Goal: Task Accomplishment & Management: Complete application form

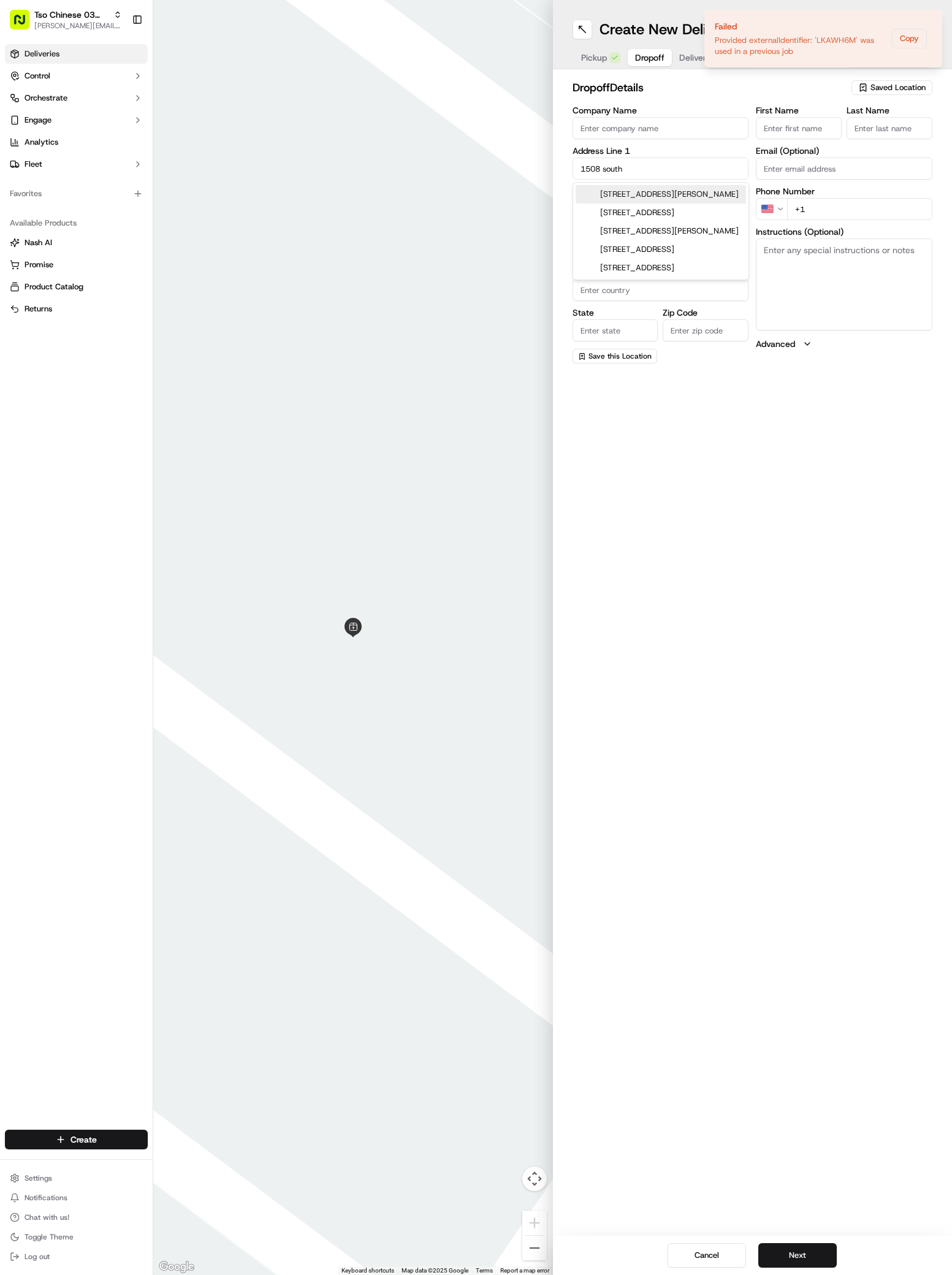
click at [35, 50] on span "Deliveries" at bounding box center [41, 54] width 35 height 11
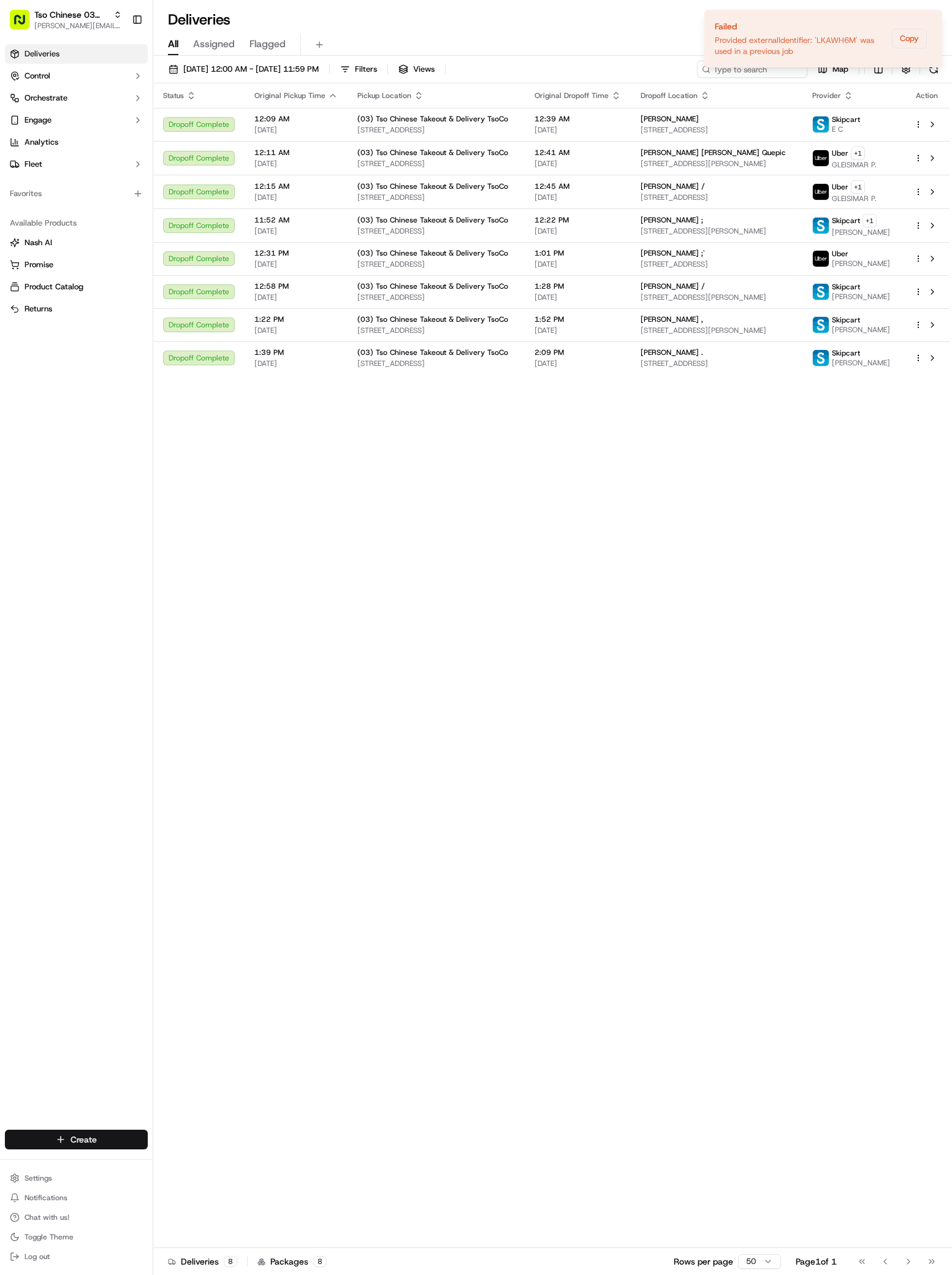
click at [95, 1135] on html "Tso Chinese 03 TsoCo [PERSON_NAME][EMAIL_ADDRESS][DOMAIN_NAME] Toggle Sidebar D…" at bounding box center [476, 638] width 952 height 1275
click at [199, 1153] on link "Delivery" at bounding box center [221, 1162] width 136 height 22
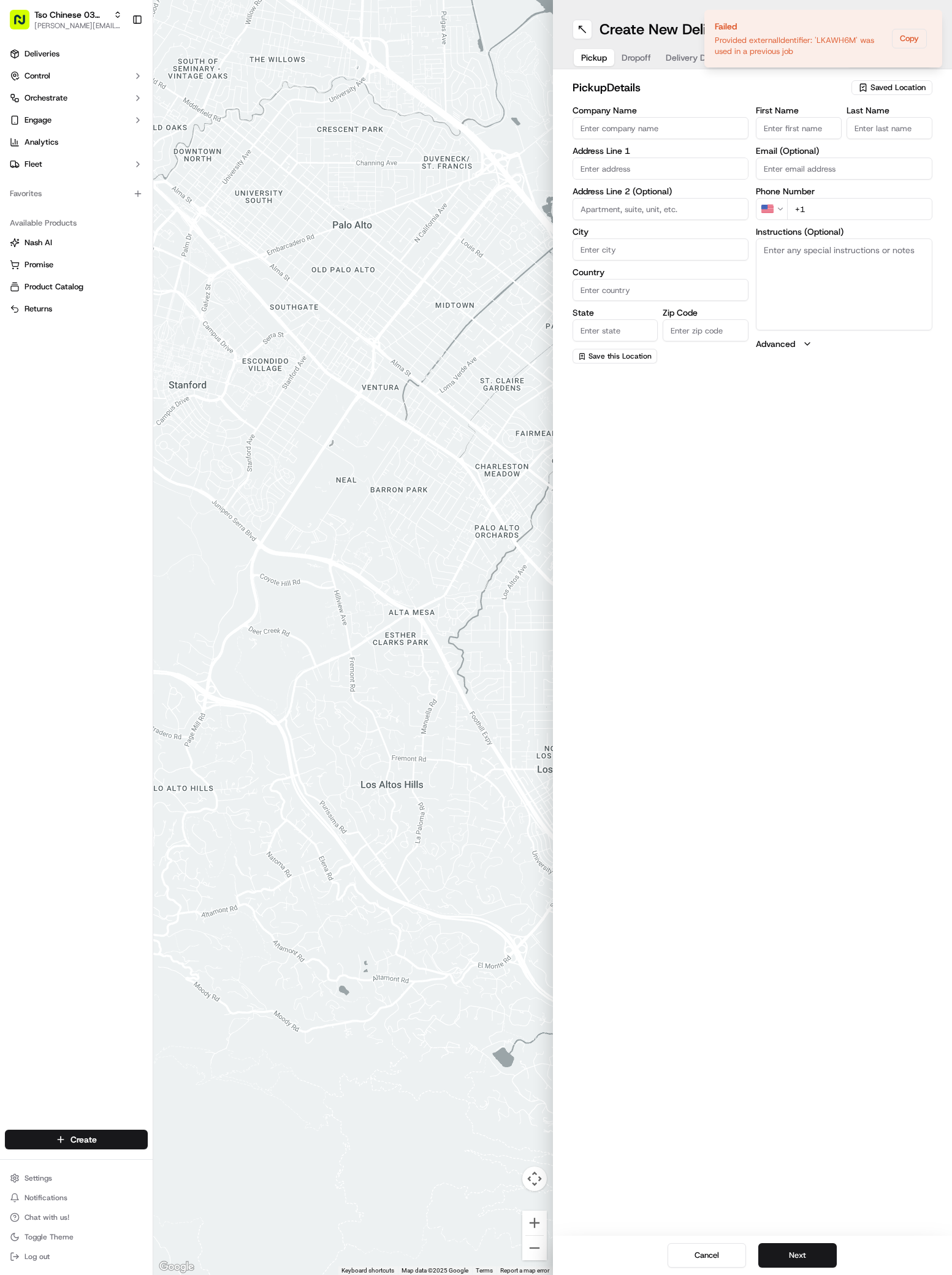
click at [888, 82] on span "Saved Location" at bounding box center [898, 88] width 55 height 11
click at [891, 121] on input "text" at bounding box center [871, 111] width 146 height 24
click at [891, 138] on span "(03) Tso Chinese Takeout & Delivery TsoCo (03)" at bounding box center [871, 139] width 151 height 22
type input "(03) Tso Chinese Takeout & Delivery TsoCo"
type input "Ste F"
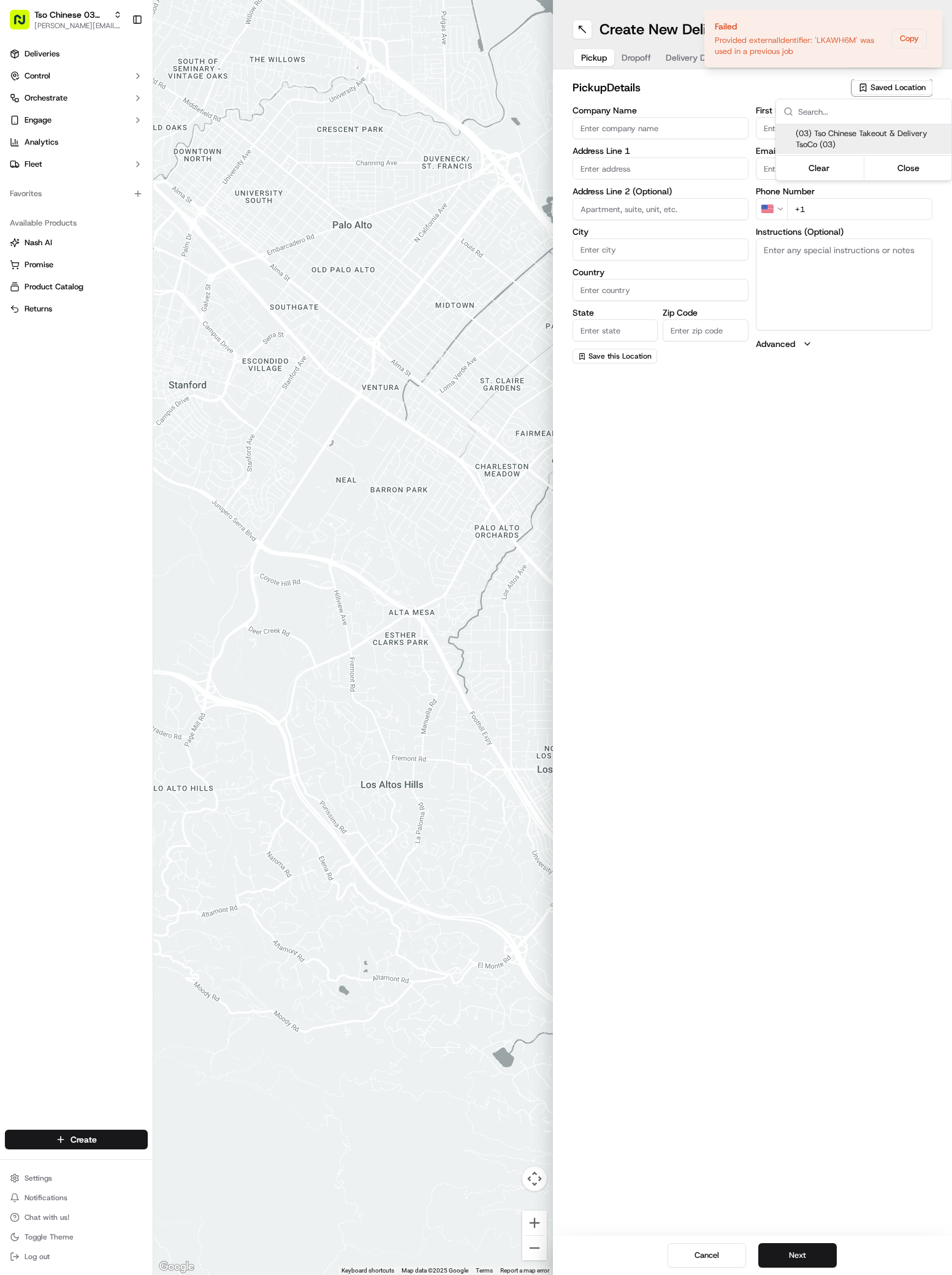
type input "Austin"
type input "US"
type input "[GEOGRAPHIC_DATA]"
type input "78704"
type input "Tso Chinese"
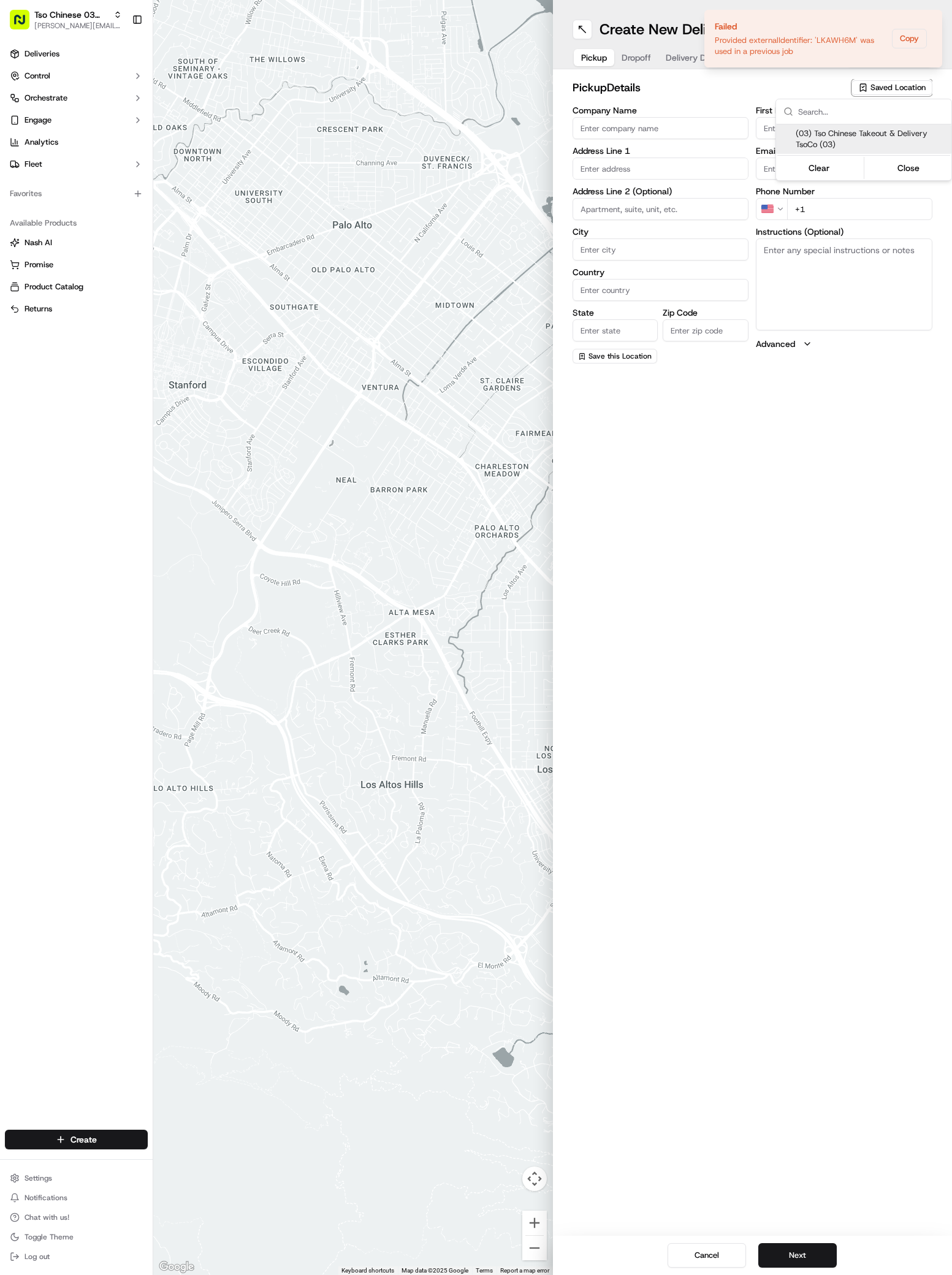
type input "TsoCo Manager"
type input "[EMAIL_ADDRESS][DOMAIN_NAME]"
type input "[PHONE_NUMBER]"
type textarea "Submit a picture displaying address & food as Proof of Delivery. Envía una foto…"
type input "[STREET_ADDRESS]"
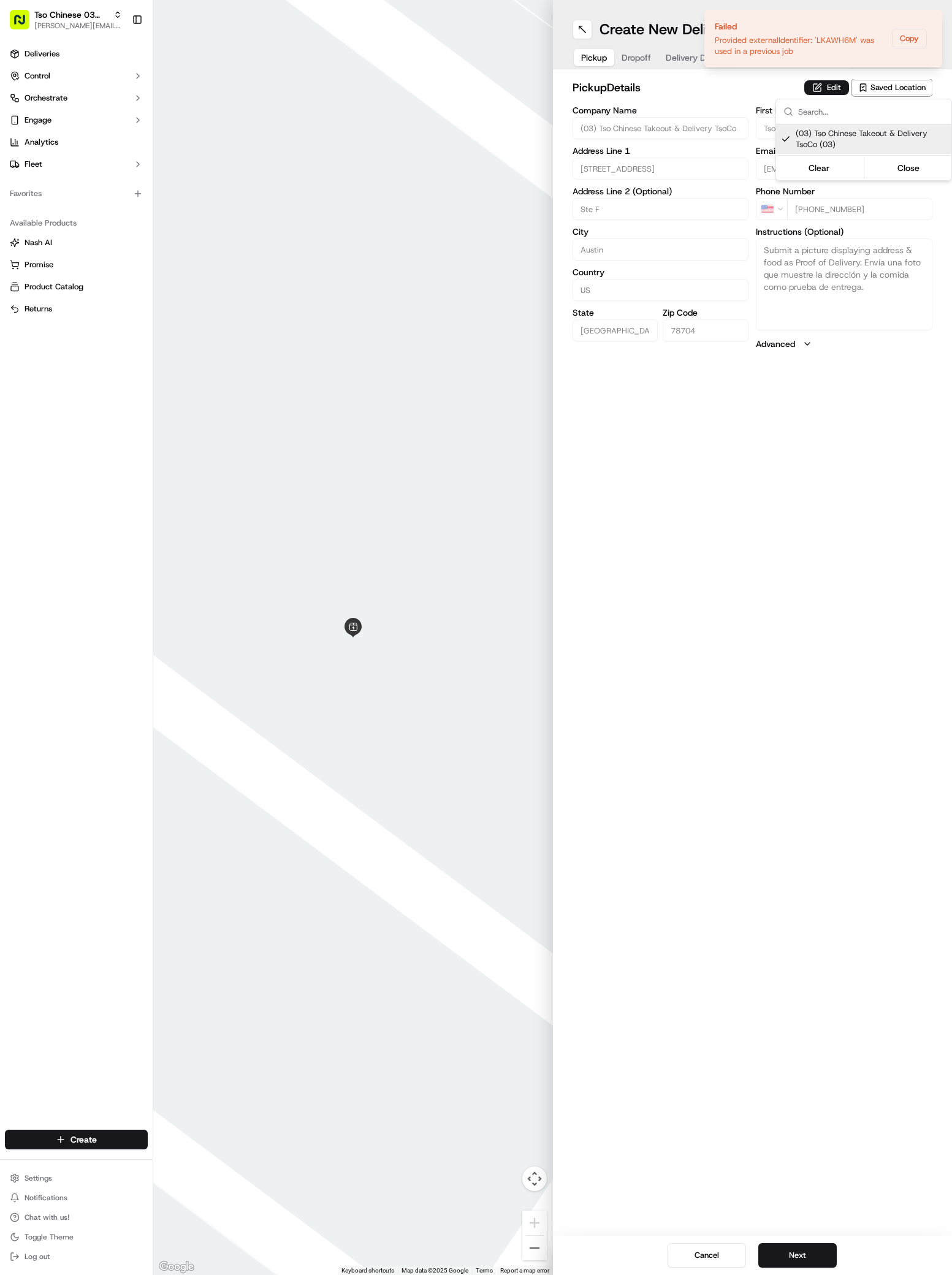
click at [786, 1249] on html "Tso Chinese 03 TsoCo [PERSON_NAME][EMAIL_ADDRESS][DOMAIN_NAME] Toggle Sidebar D…" at bounding box center [476, 638] width 952 height 1275
click at [786, 1250] on button "Next" at bounding box center [798, 1255] width 79 height 24
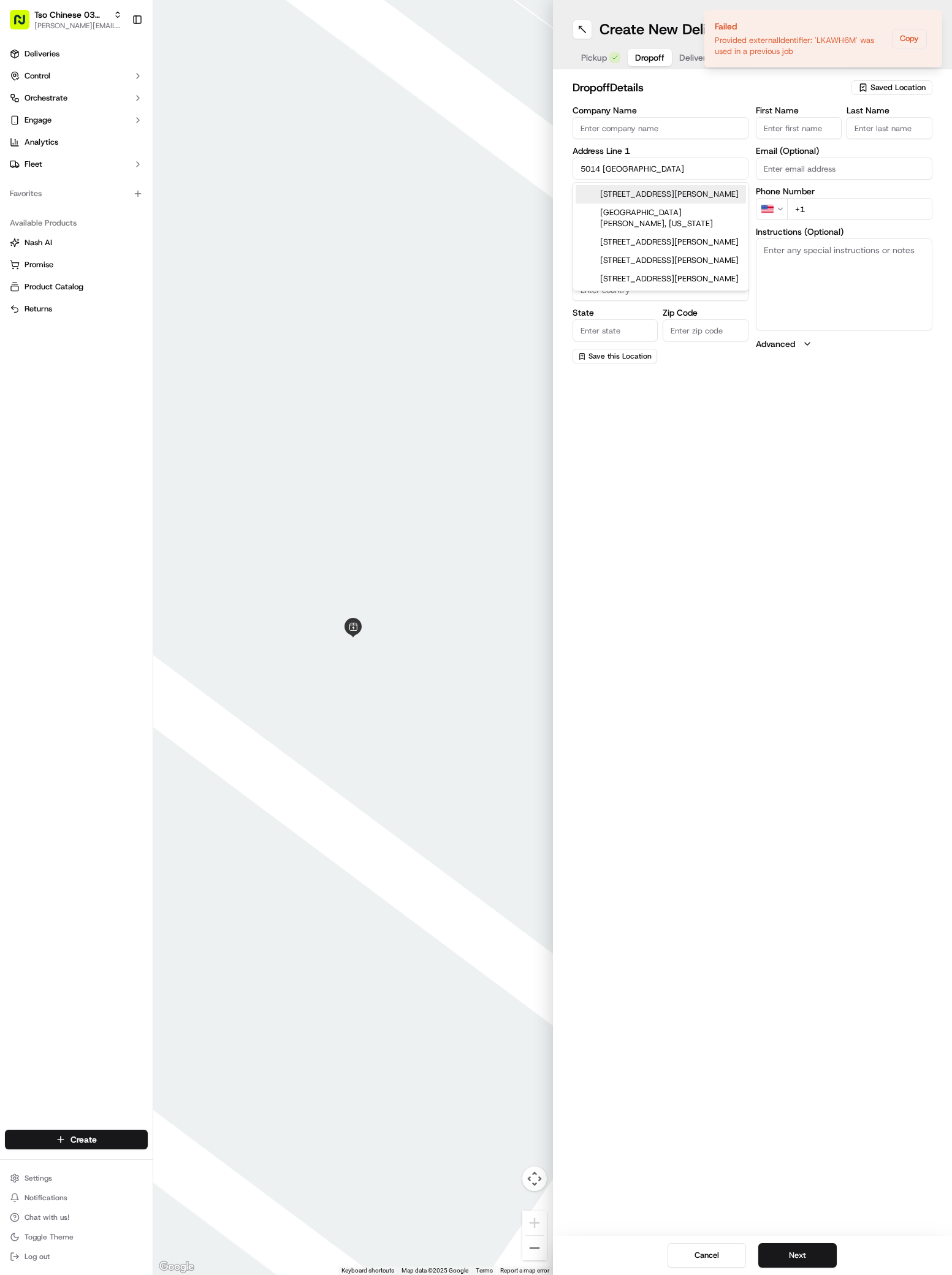
click at [696, 193] on div "[STREET_ADDRESS][PERSON_NAME]" at bounding box center [661, 194] width 170 height 18
type input "[STREET_ADDRESS][PERSON_NAME]"
type input "Austin"
type input "[GEOGRAPHIC_DATA]"
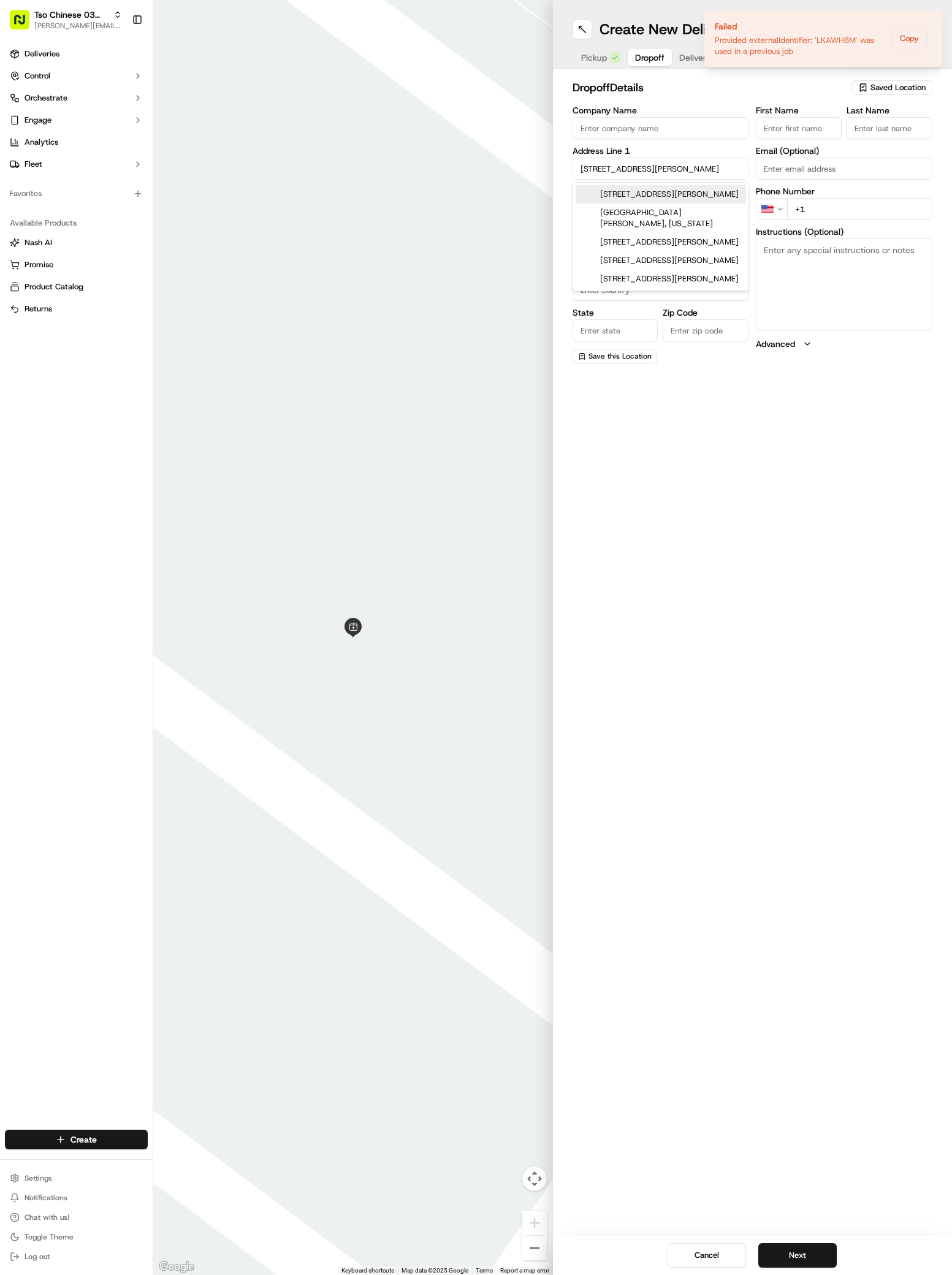
type input "78745"
type input "[STREET_ADDRESS][PERSON_NAME]"
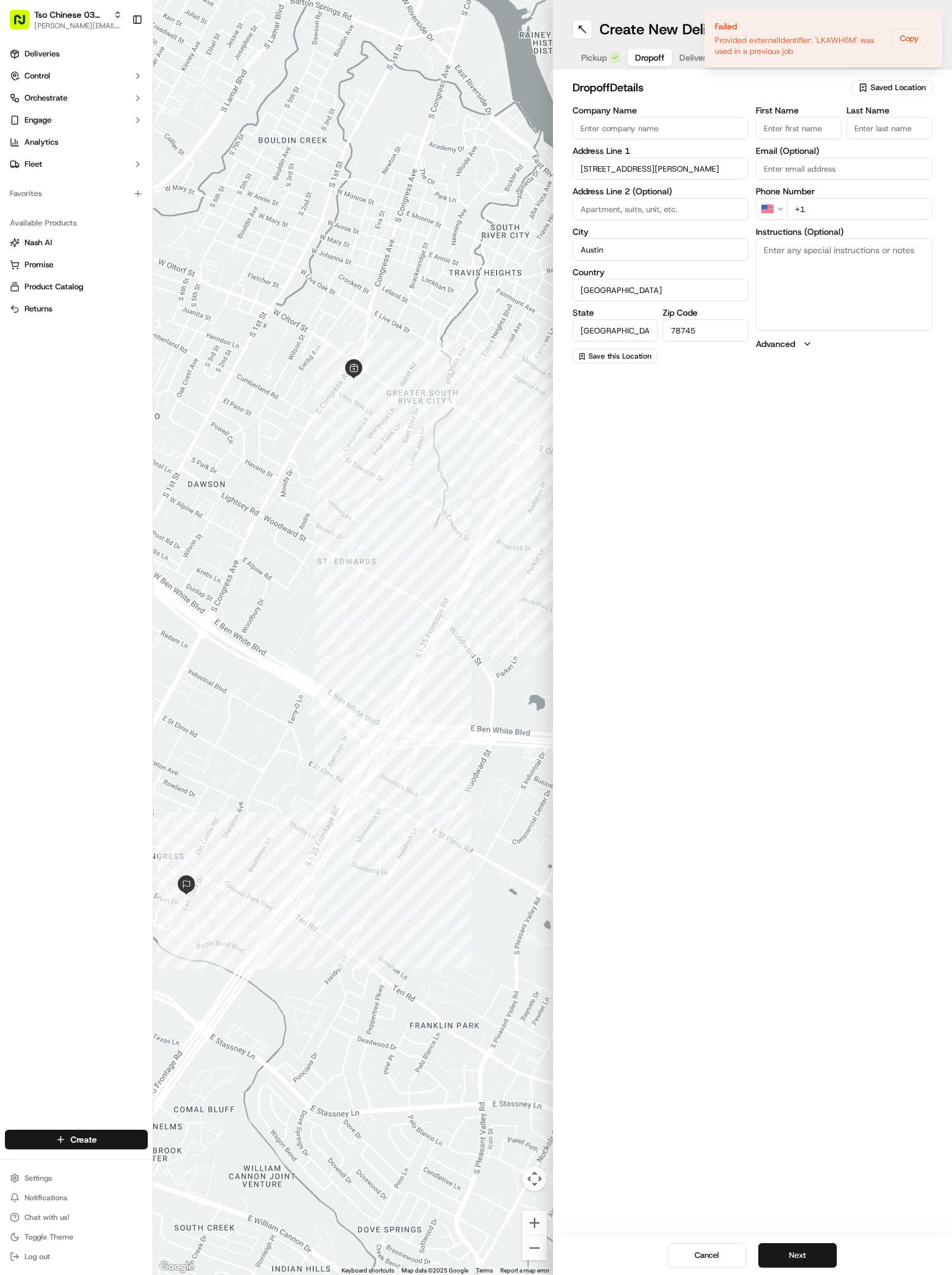
click at [783, 118] on input "First Name" at bounding box center [799, 128] width 86 height 22
paste input "[PERSON_NAME]"
type input "[PERSON_NAME]"
type input "/"
type input "[PHONE_NUMBER]"
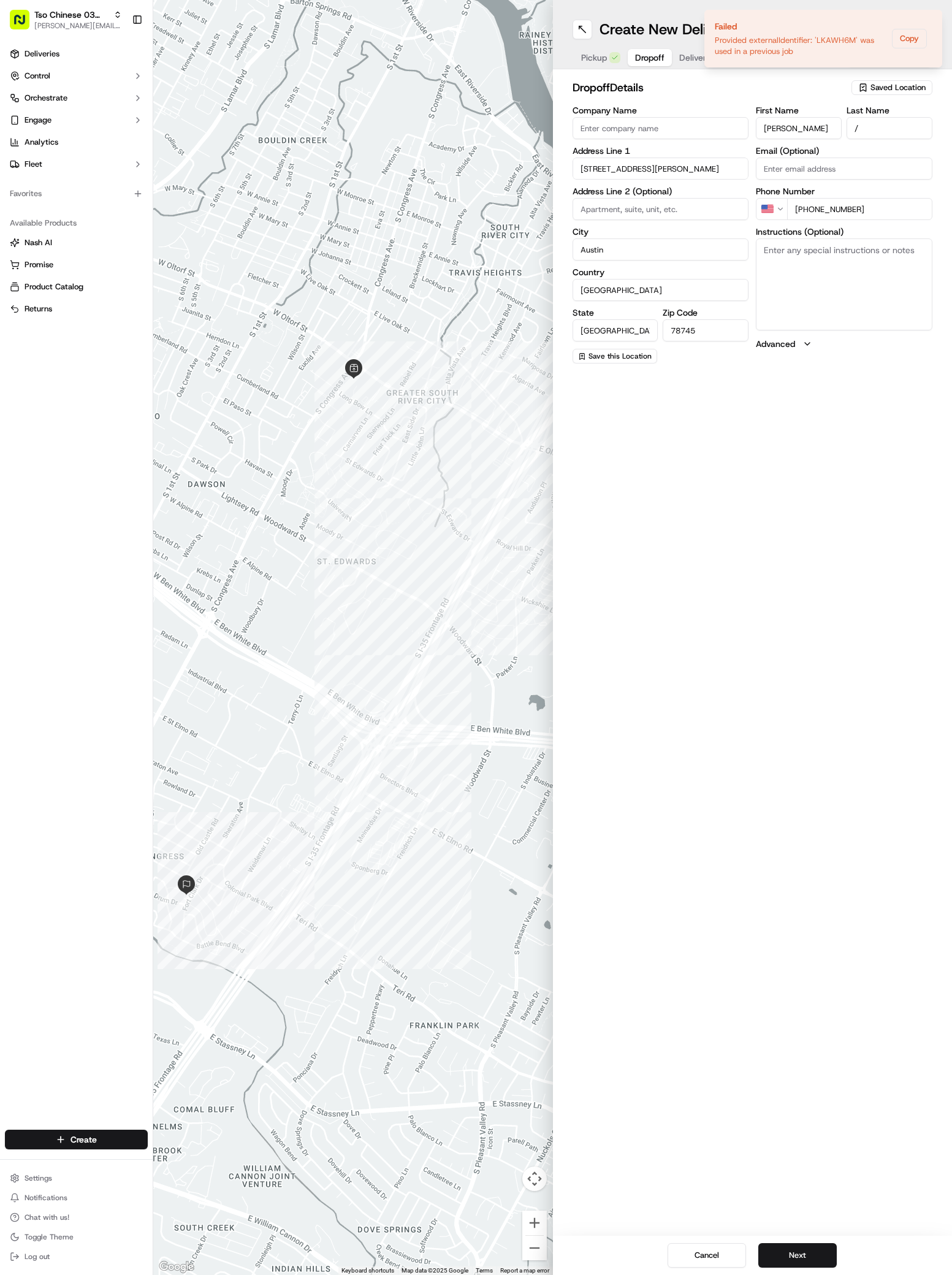
click at [833, 280] on textarea "Instructions (Optional)" at bounding box center [844, 284] width 177 height 92
paste textarea "Please leave at door for no contact delivery. White Prius out front of address.…"
type textarea "Please leave at door for no contact delivery. White Prius out front of address.…"
click at [786, 1251] on button "Next" at bounding box center [798, 1255] width 79 height 24
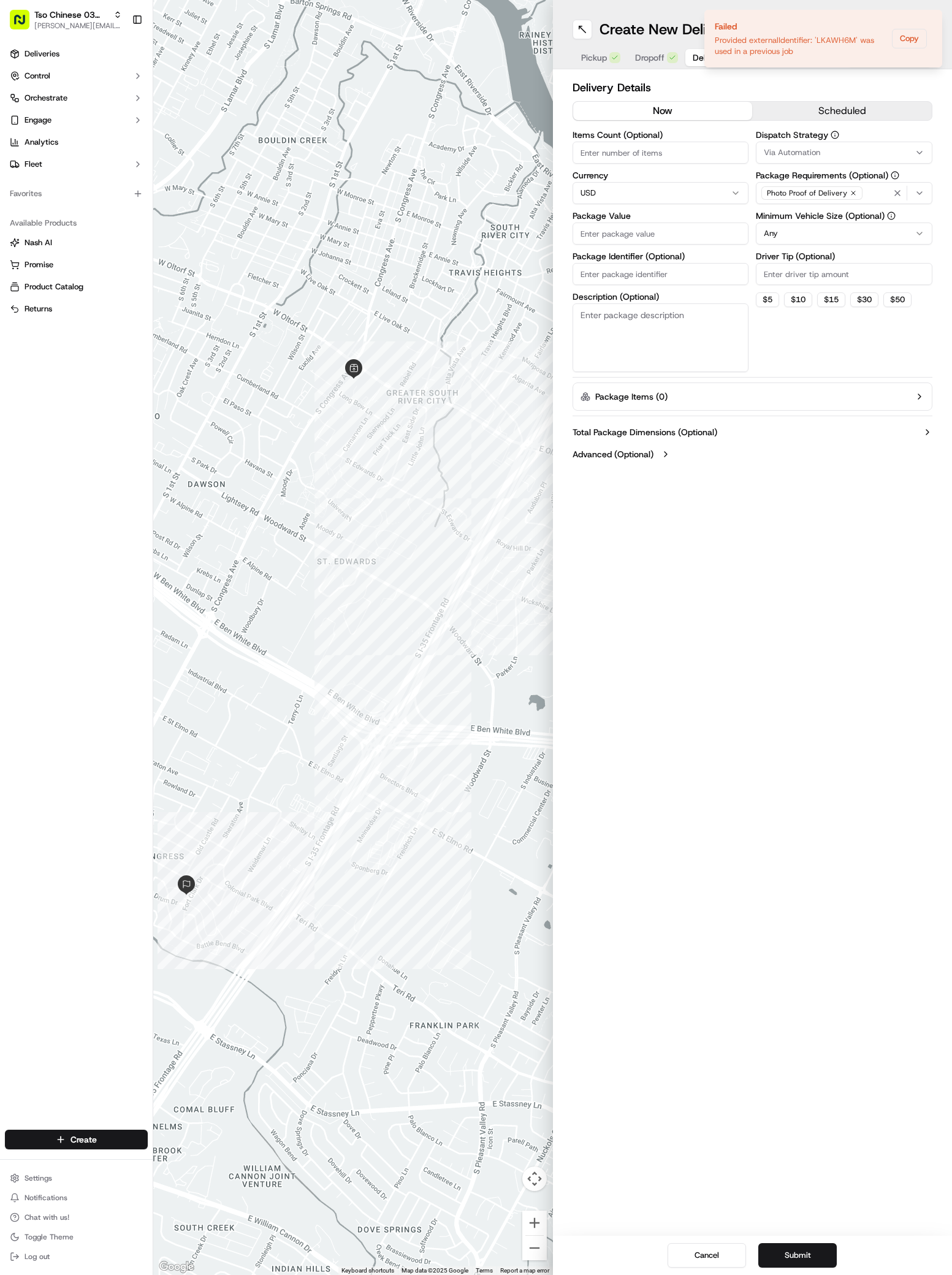
click at [800, 136] on label "Dispatch Strategy" at bounding box center [844, 134] width 177 height 9
click at [799, 148] on span "Via Automation" at bounding box center [792, 153] width 56 height 11
click at [804, 215] on span "TsoCo Strategy" at bounding box center [852, 219] width 151 height 11
click at [786, 494] on html "Tso Chinese 03 TsoCo [PERSON_NAME][EMAIL_ADDRESS][DOMAIN_NAME] Toggle Sidebar D…" at bounding box center [476, 638] width 952 height 1275
click at [797, 270] on input "Driver Tip (Optional)" at bounding box center [844, 274] width 177 height 22
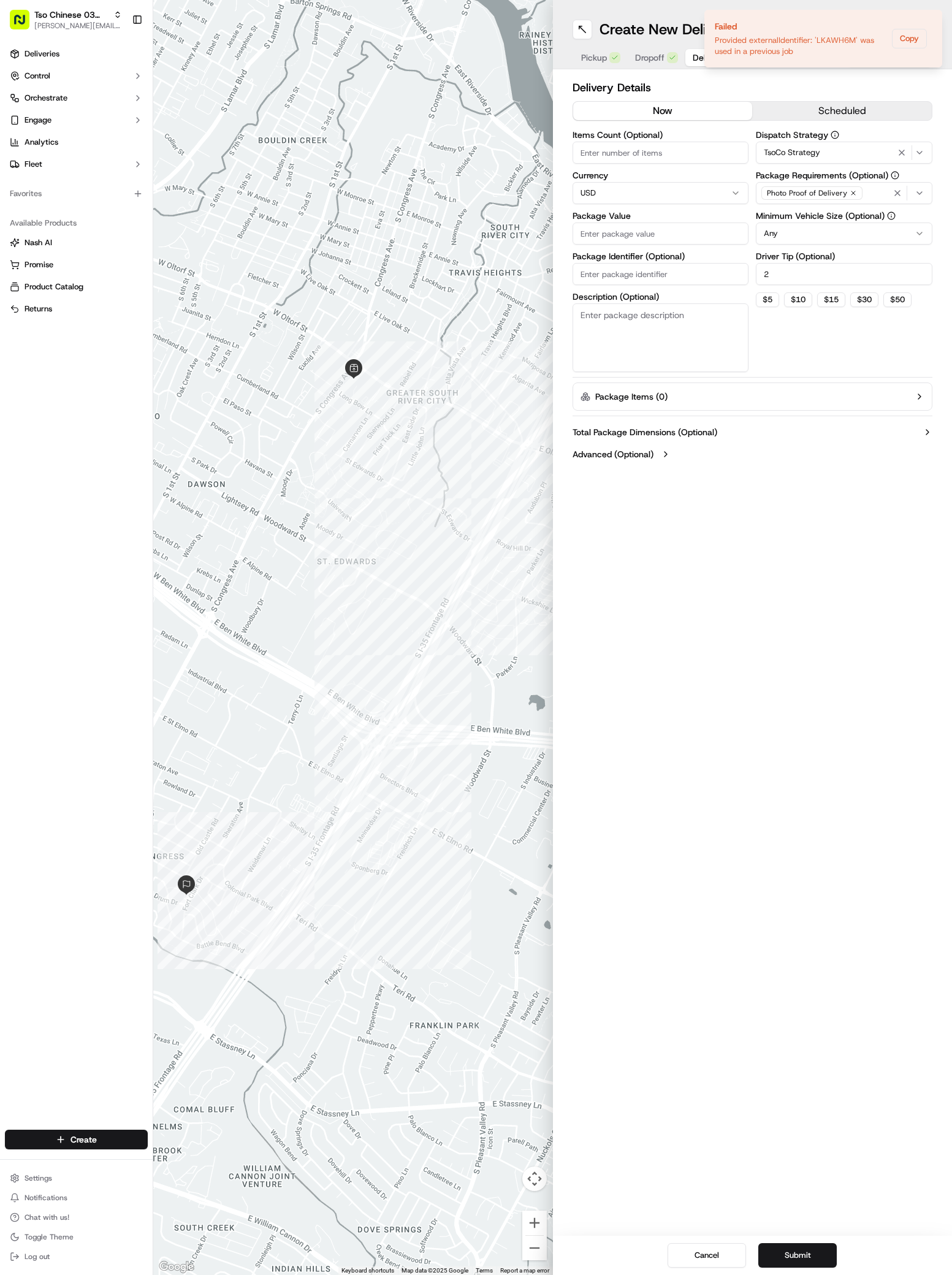
type input "2"
click at [591, 232] on input "Package Value" at bounding box center [661, 234] width 177 height 22
type input "28.09"
click at [629, 274] on input "Package Identifier (Optional)" at bounding box center [661, 274] width 177 height 22
paste input "FHGPWSE"
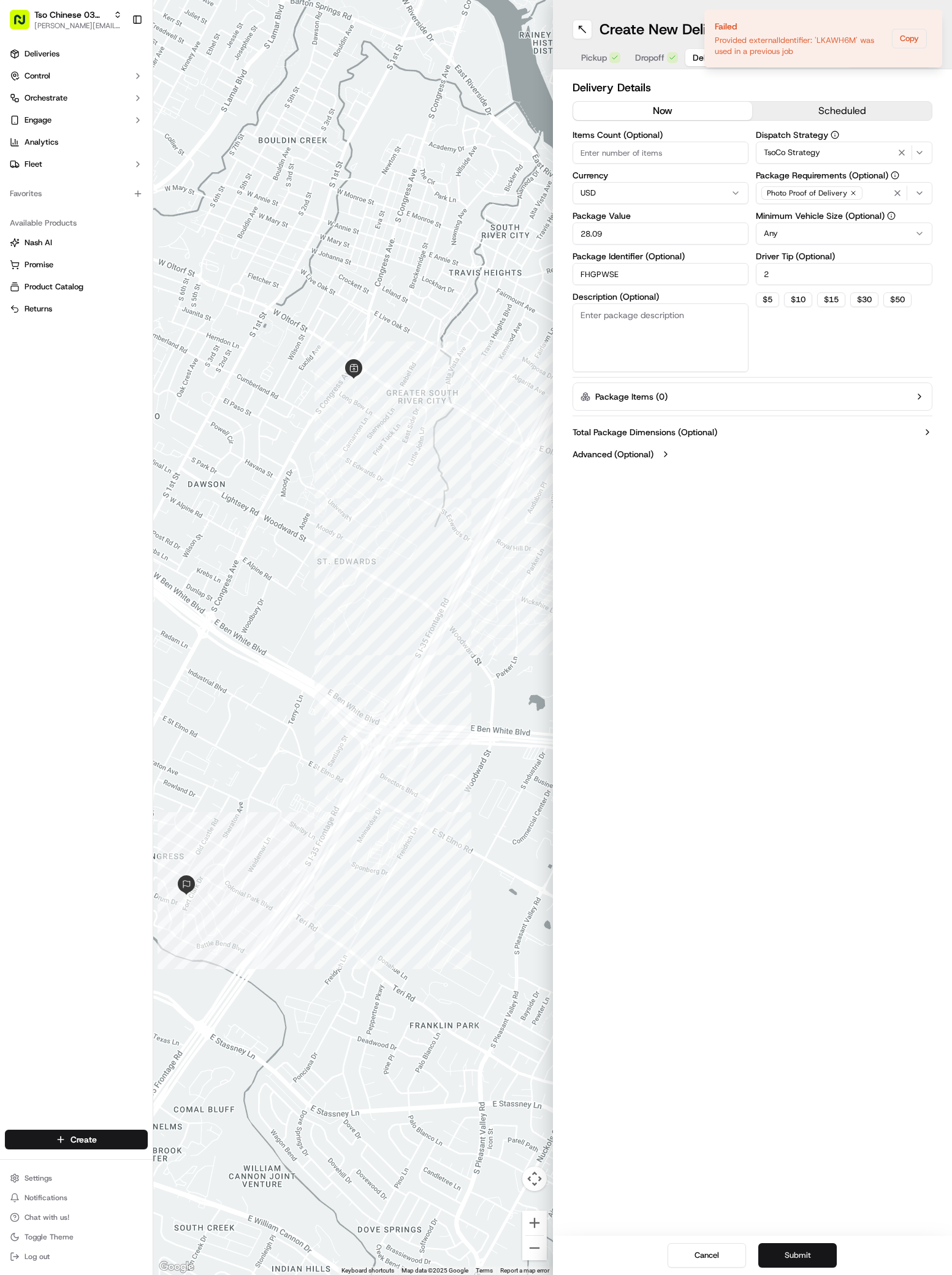
type input "FHGPWSE"
click at [803, 1255] on button "Submit" at bounding box center [798, 1255] width 79 height 24
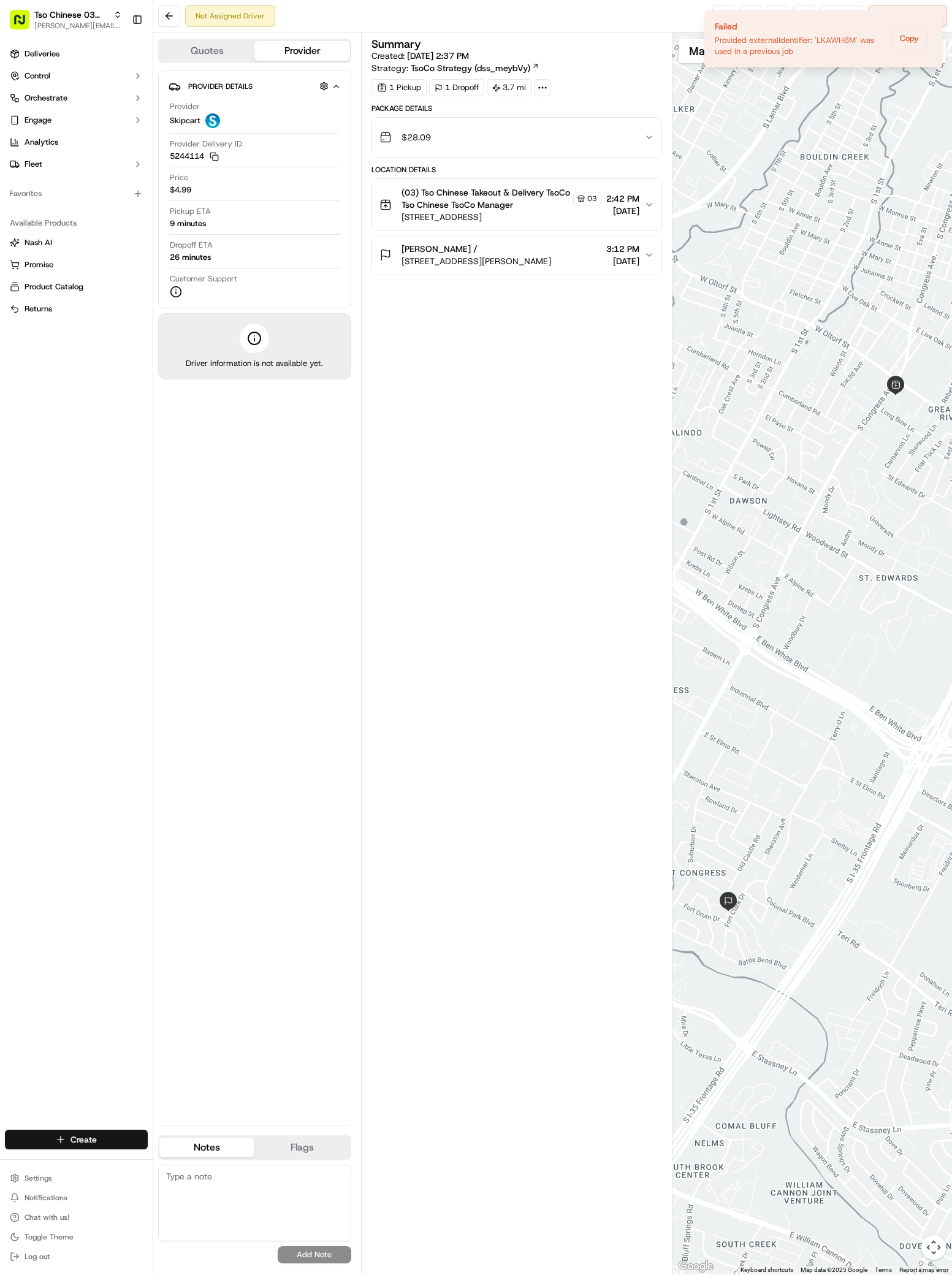
click at [126, 1138] on html "Tso Chinese 03 TsoCo [PERSON_NAME][EMAIL_ADDRESS][DOMAIN_NAME] Toggle Sidebar D…" at bounding box center [476, 638] width 952 height 1275
click at [223, 1161] on link "Delivery" at bounding box center [221, 1162] width 136 height 22
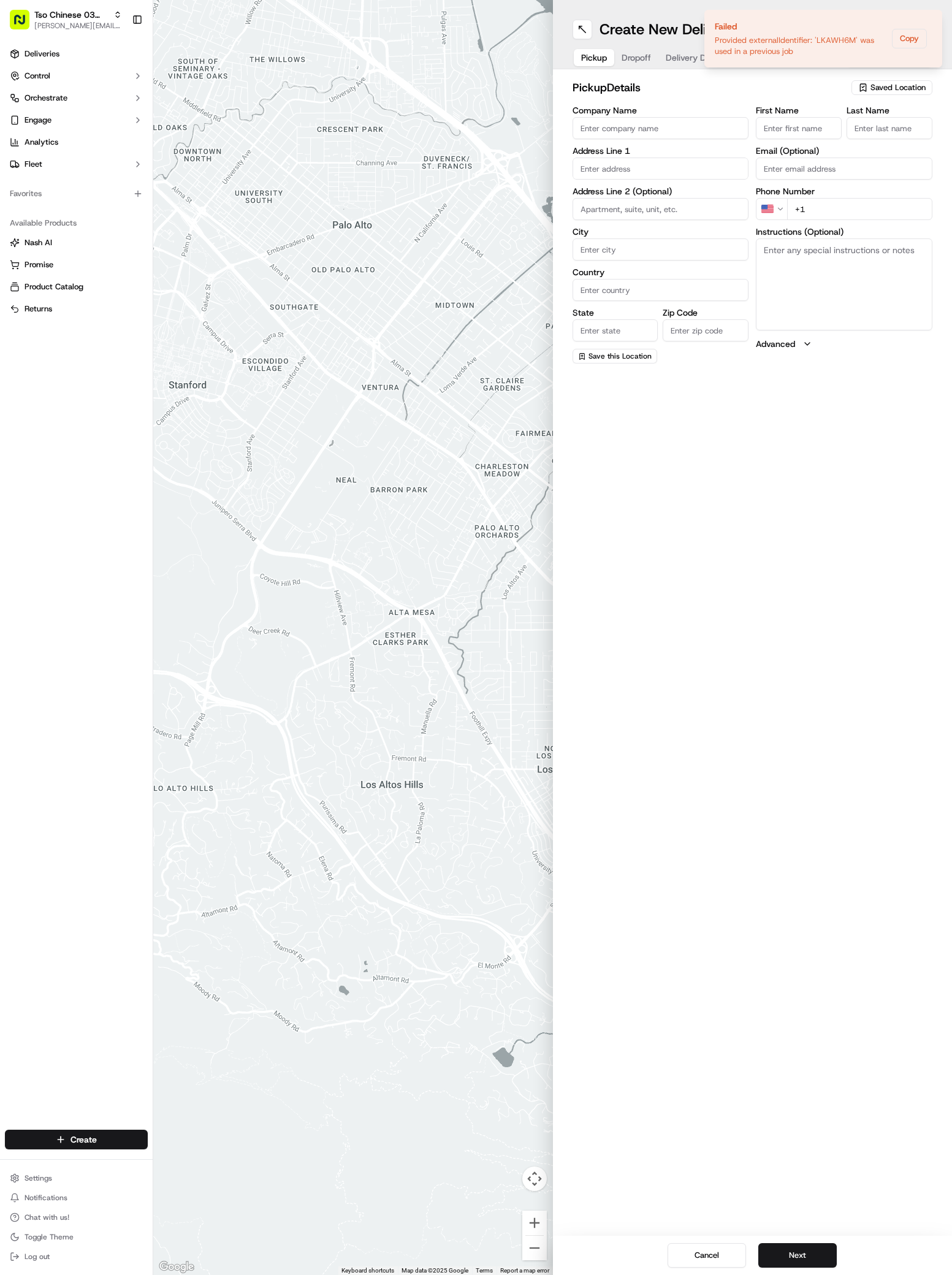
click at [875, 86] on span "Saved Location" at bounding box center [898, 88] width 55 height 11
click at [875, 145] on span "(03) Tso Chinese Takeout & Delivery TsoCo (03)" at bounding box center [871, 139] width 151 height 22
type input "(03) Tso Chinese Takeout & Delivery TsoCo"
type input "Ste F"
type input "Austin"
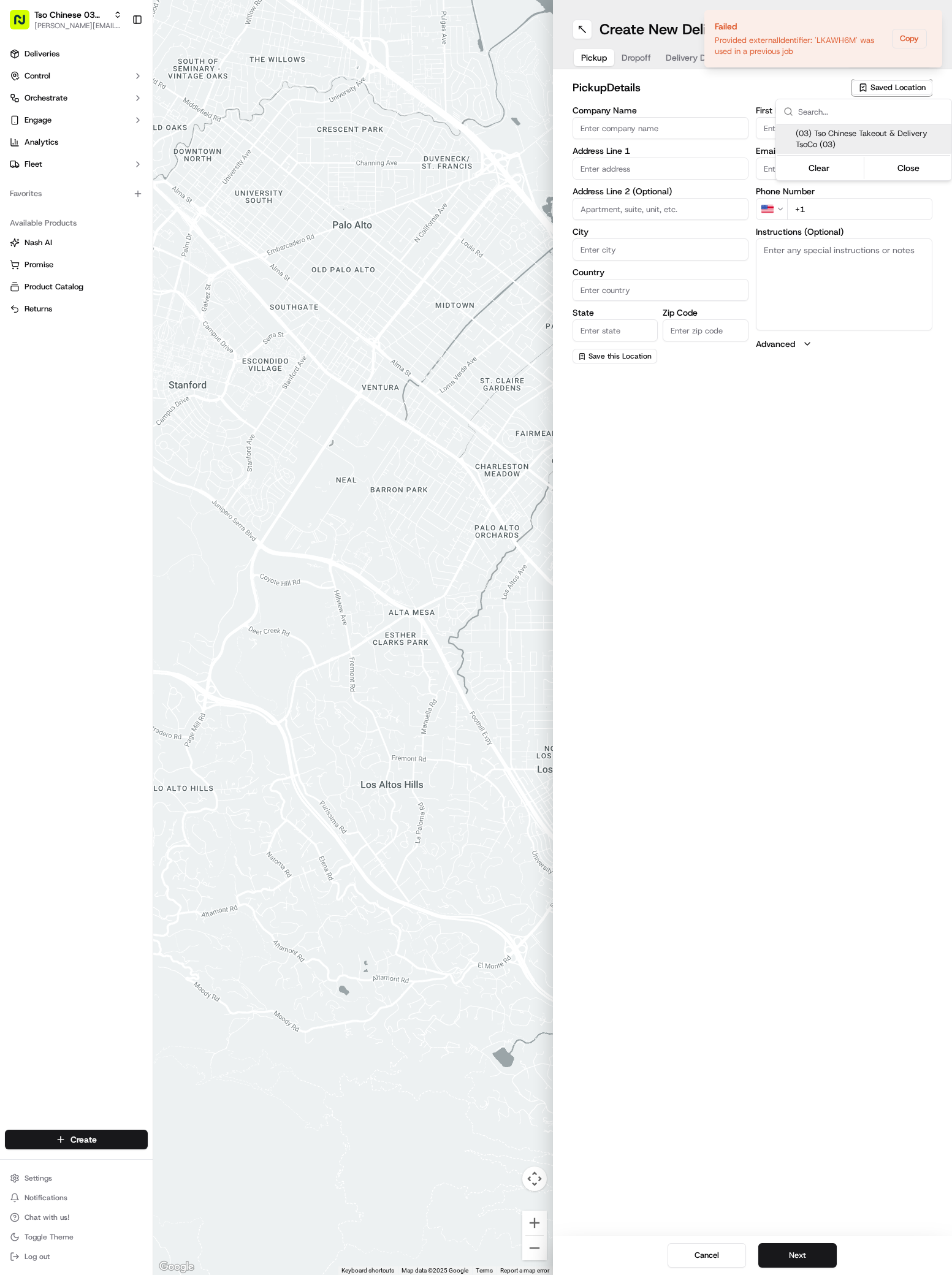
type input "US"
type input "[GEOGRAPHIC_DATA]"
type input "78704"
type input "Tso Chinese"
type input "TsoCo Manager"
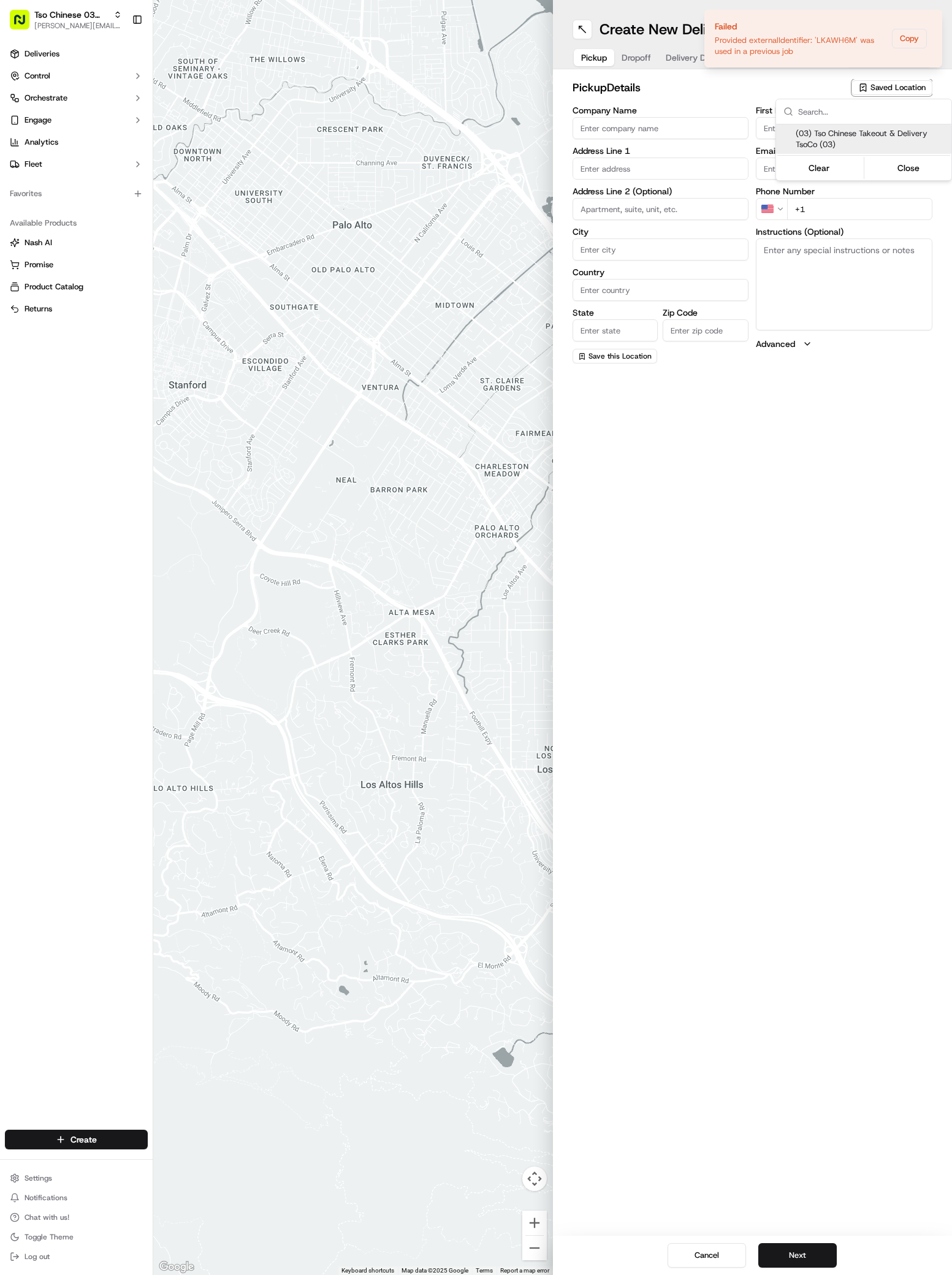
type input "[EMAIL_ADDRESS][DOMAIN_NAME]"
type input "[PHONE_NUMBER]"
type textarea "Submit a picture displaying address & food as Proof of Delivery. Envía una foto…"
type input "[STREET_ADDRESS]"
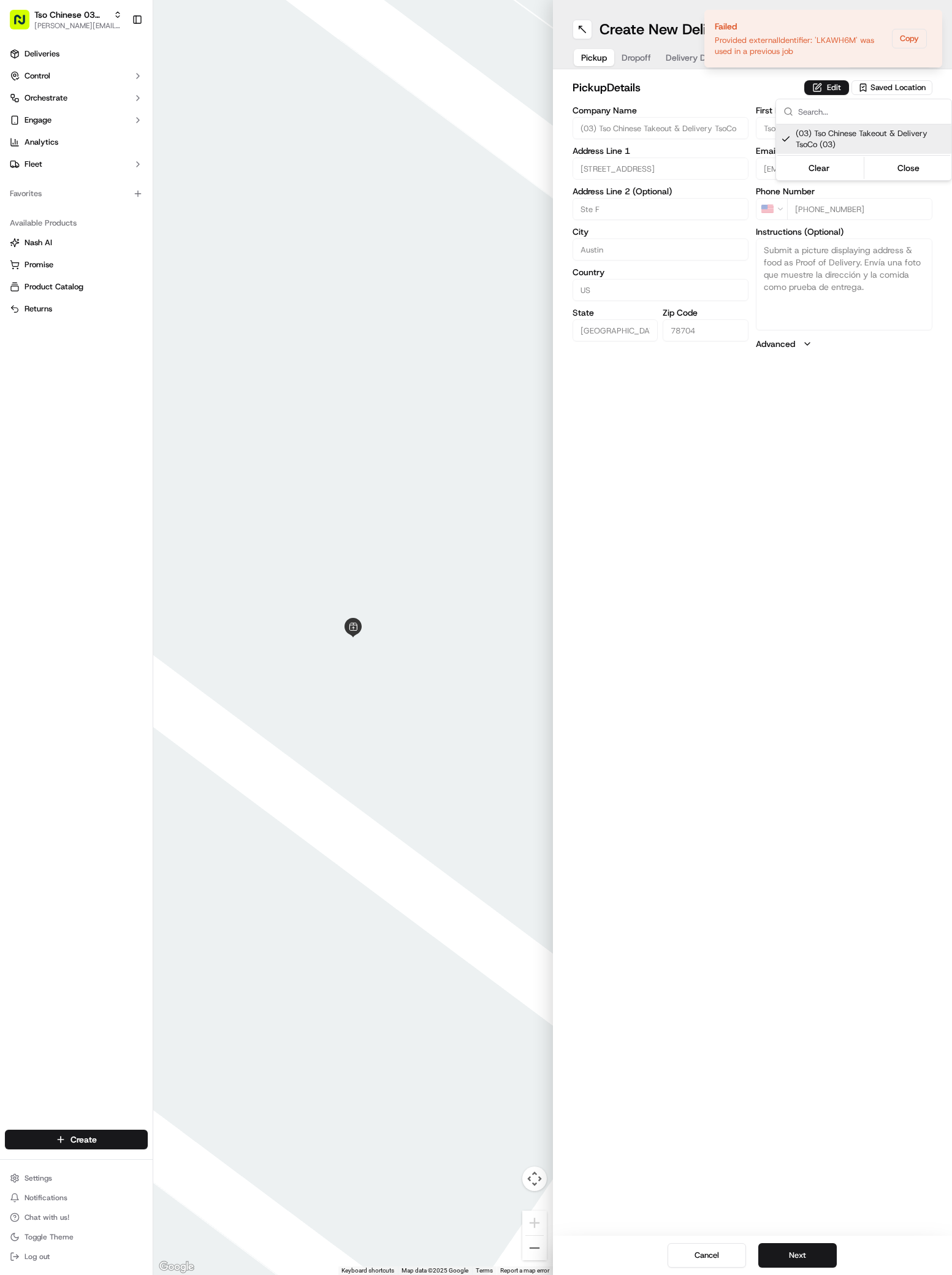
click at [777, 1260] on html "Tso Chinese 03 TsoCo [PERSON_NAME][EMAIL_ADDRESS][DOMAIN_NAME] Toggle Sidebar D…" at bounding box center [476, 638] width 952 height 1275
click at [777, 1259] on button "Next" at bounding box center [798, 1255] width 79 height 24
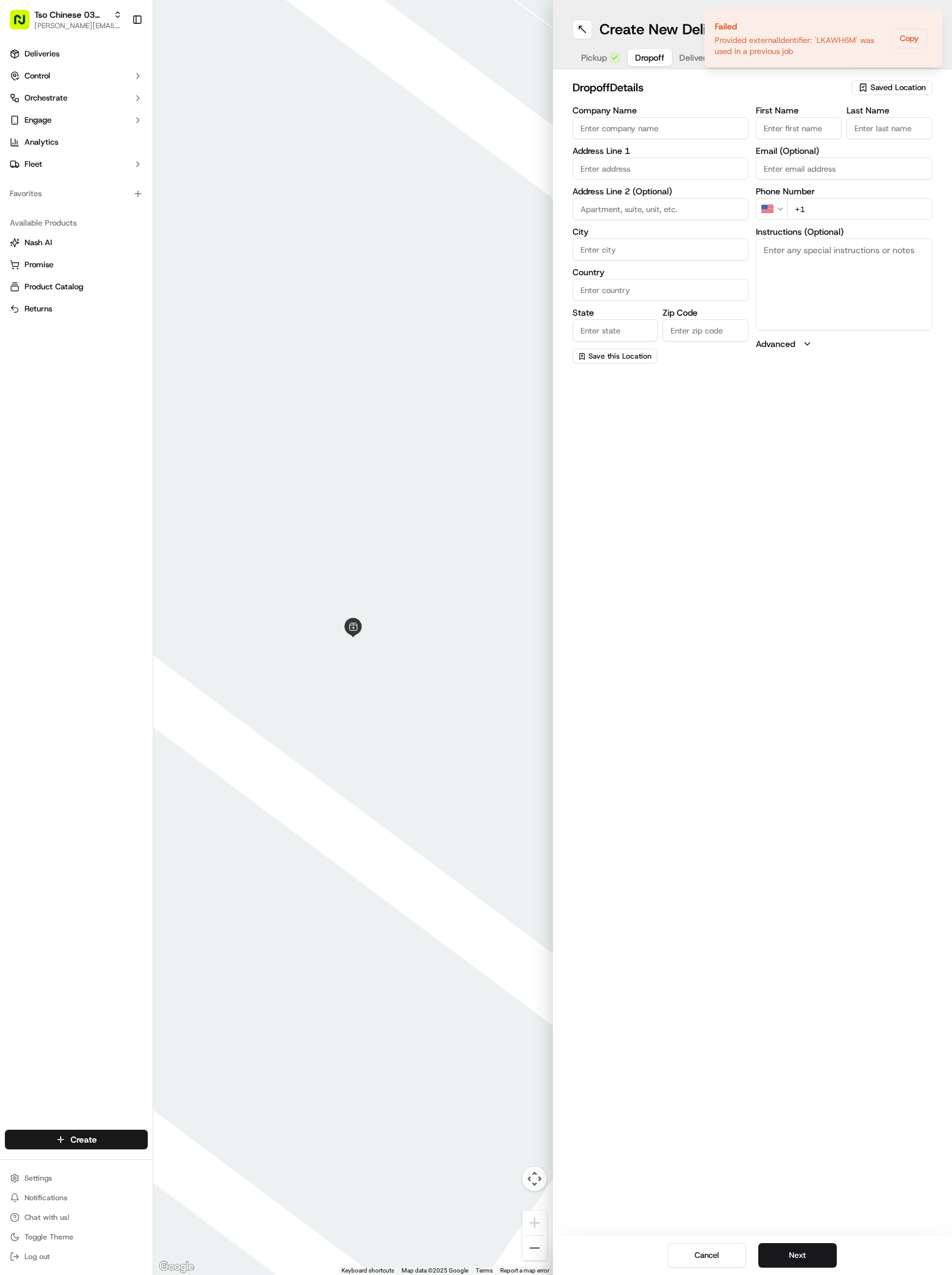
click at [680, 180] on div "Company Name Address Line 1 Address Line 2 (Optional) City Country State Zip Co…" at bounding box center [661, 234] width 177 height 257
click at [650, 191] on div "[STREET_ADDRESS]" at bounding box center [661, 194] width 170 height 18
type input "[STREET_ADDRESS]"
type input "Austin"
type input "[GEOGRAPHIC_DATA]"
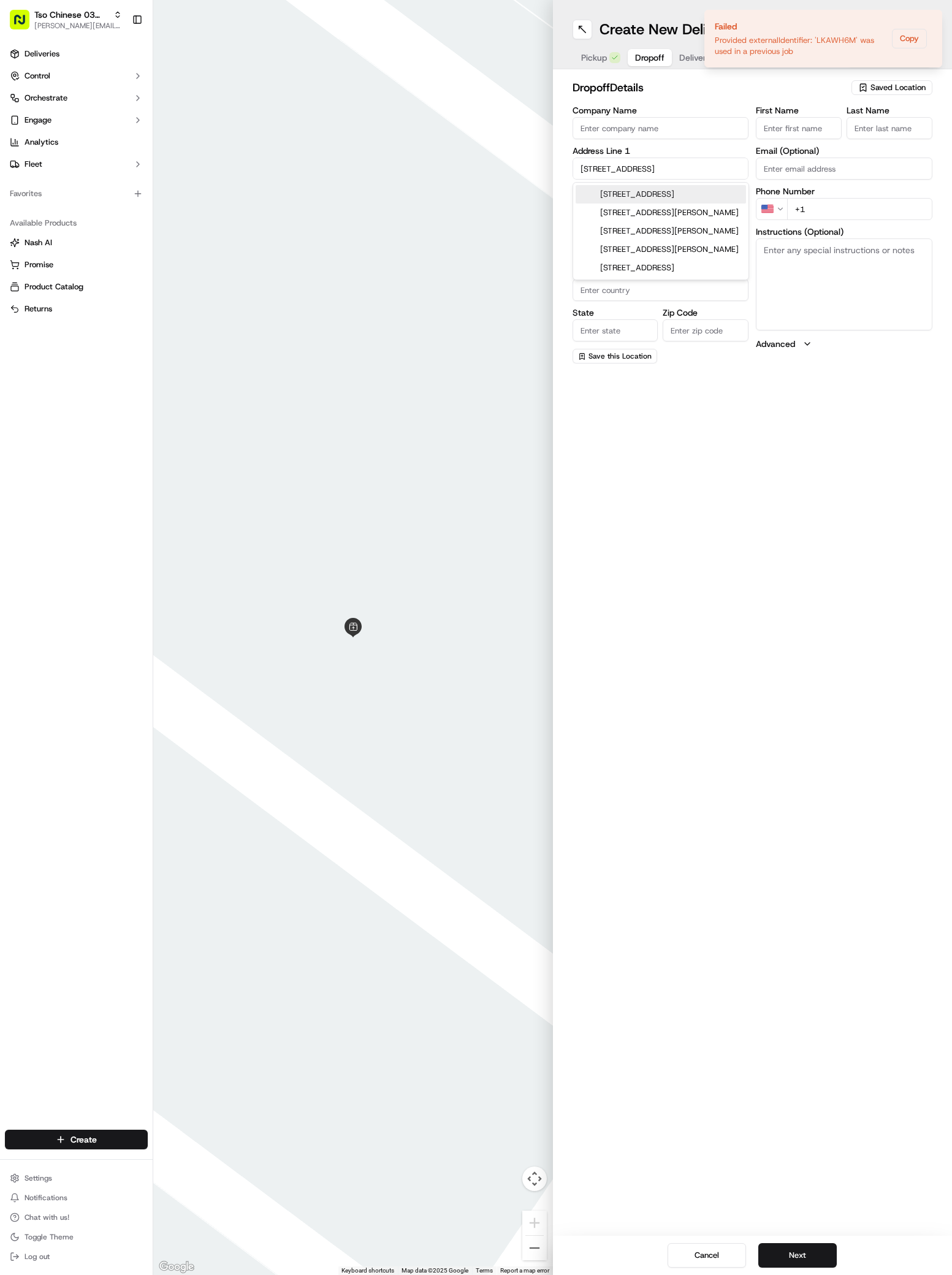
type input "[GEOGRAPHIC_DATA]"
type input "78741"
type input "[STREET_ADDRESS]"
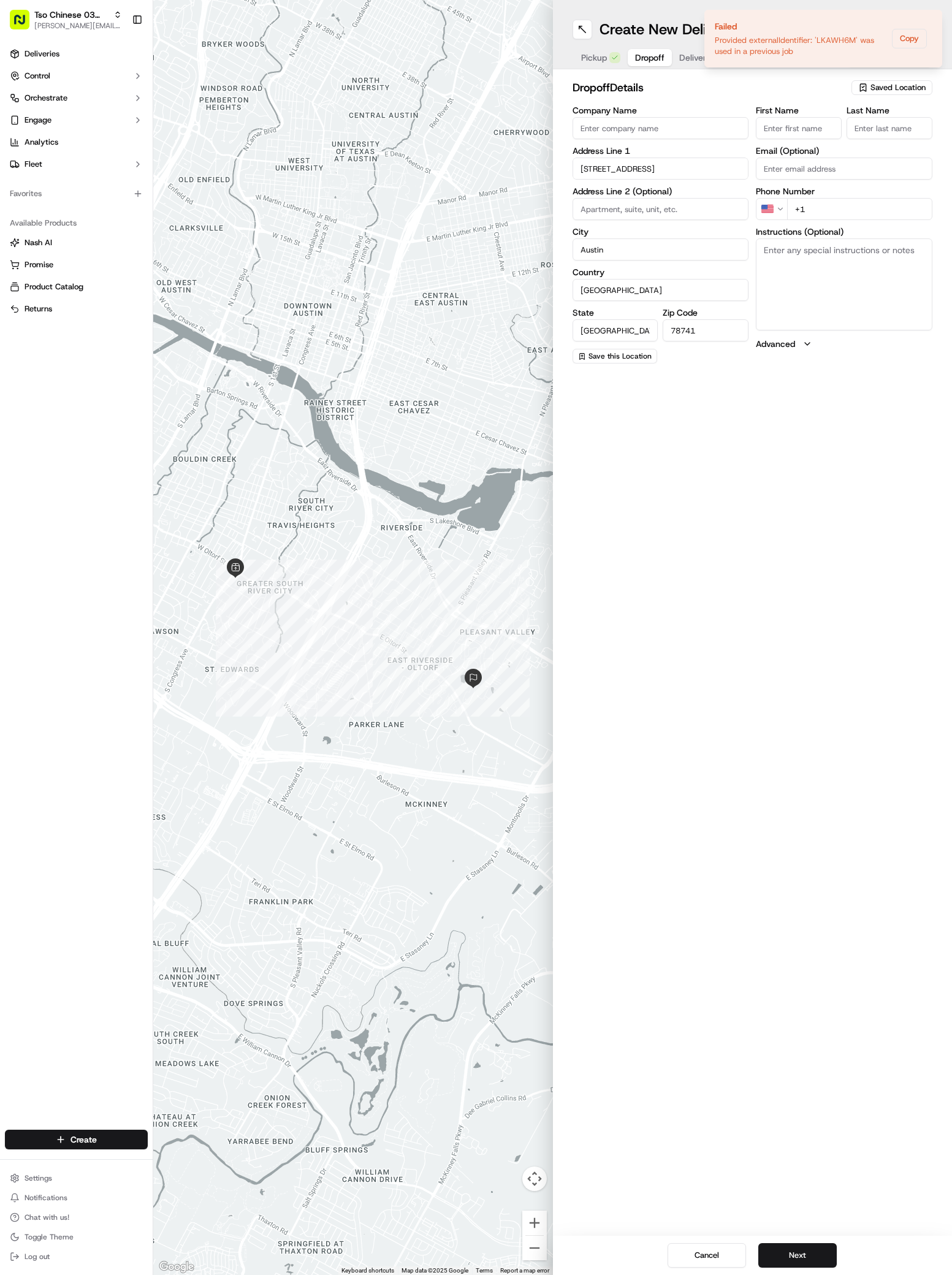
paste input "[PERSON_NAME]"
type input "[PERSON_NAME]"
type input ";"
click at [845, 202] on div "Phone Number US +1" at bounding box center [844, 203] width 177 height 33
click at [845, 207] on input "+1" at bounding box center [860, 209] width 145 height 22
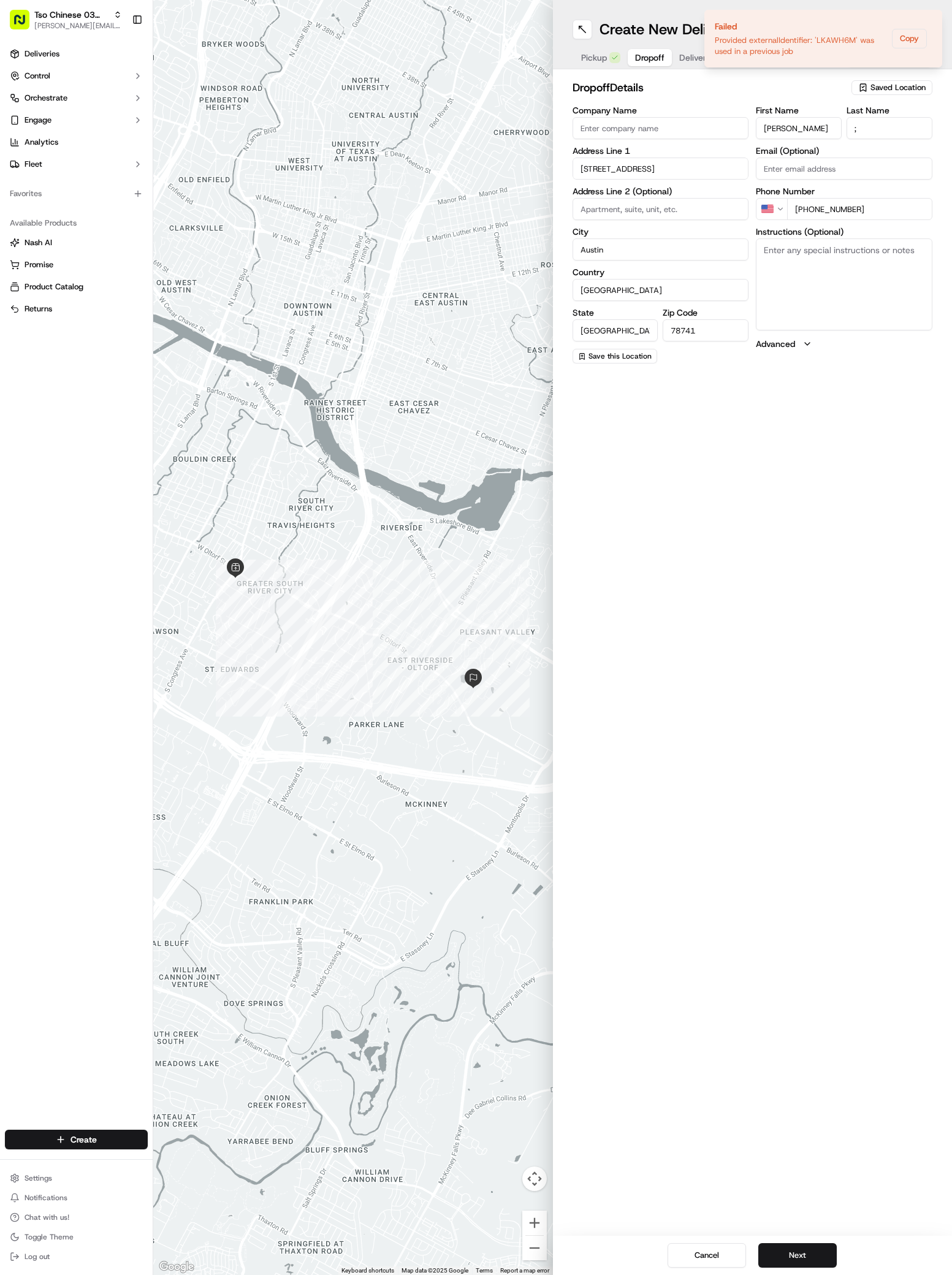
type input "[PHONE_NUMBER]"
click at [877, 282] on textarea "Instructions (Optional)" at bounding box center [844, 284] width 177 height 92
paste textarea "Bldg 10, Apt 1034. Turn left at the complex entrance."
type textarea "Bldg 10, Apt 1034. Turn left at the complex entrance."
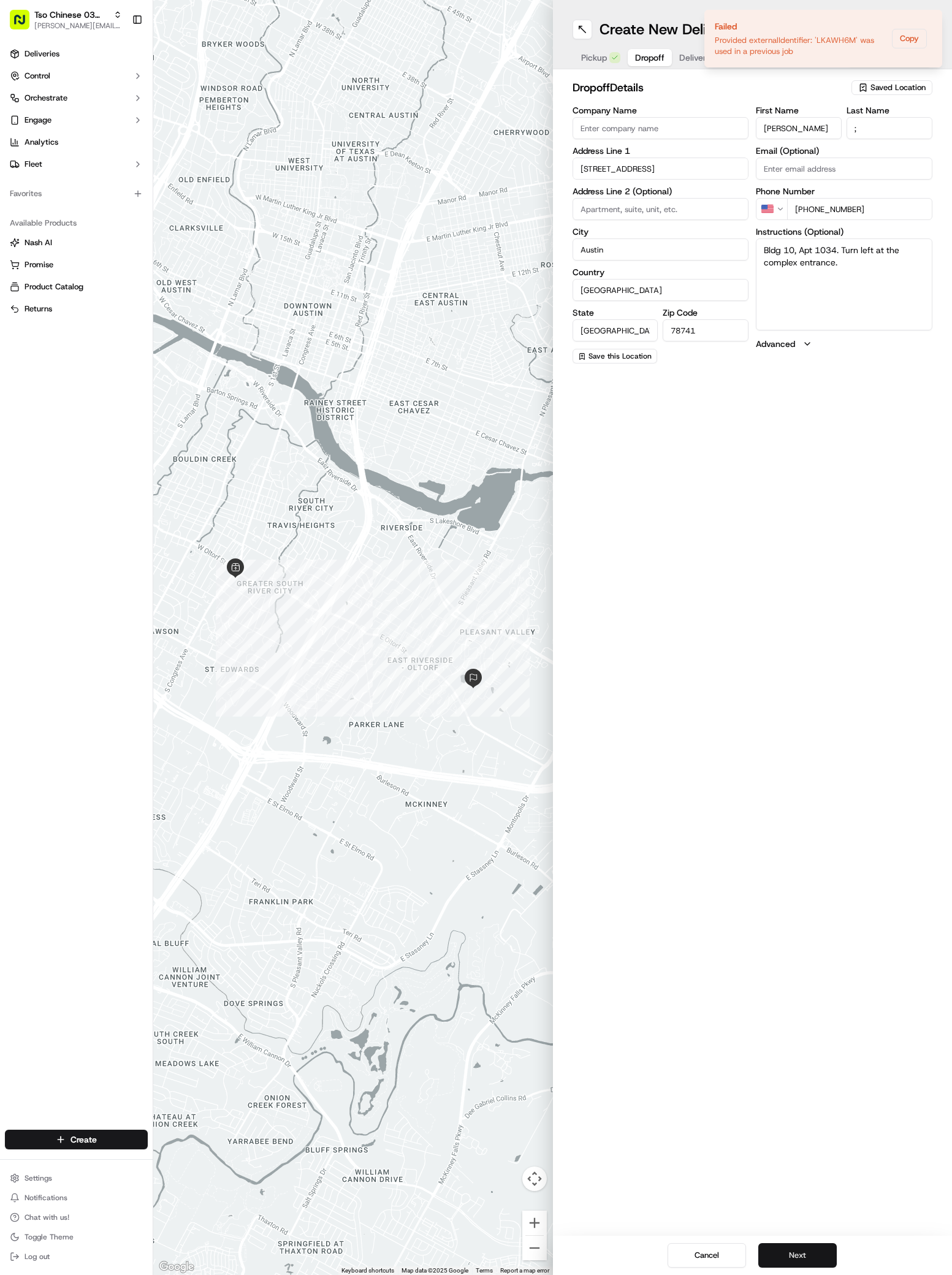
click at [772, 1255] on button "Next" at bounding box center [798, 1255] width 79 height 24
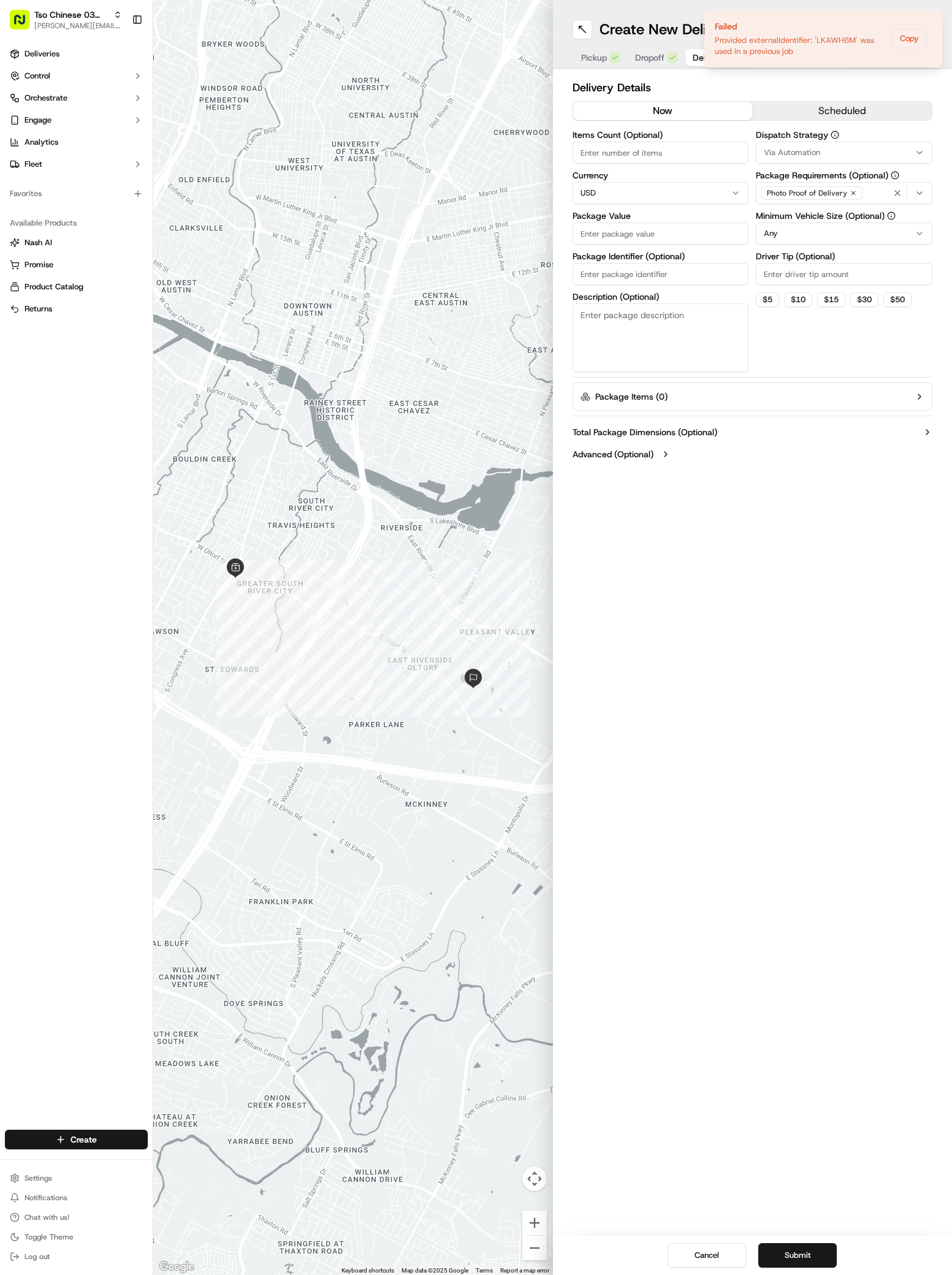
click at [805, 143] on button "Via Automation" at bounding box center [844, 153] width 177 height 22
click at [807, 221] on span "TsoCo Strategy" at bounding box center [852, 219] width 151 height 11
click at [798, 555] on html "Tso Chinese 03 TsoCo [PERSON_NAME][EMAIL_ADDRESS][DOMAIN_NAME] Toggle Sidebar D…" at bounding box center [476, 638] width 952 height 1275
click at [803, 276] on input "Driver Tip (Optional)" at bounding box center [844, 274] width 177 height 22
type input "2"
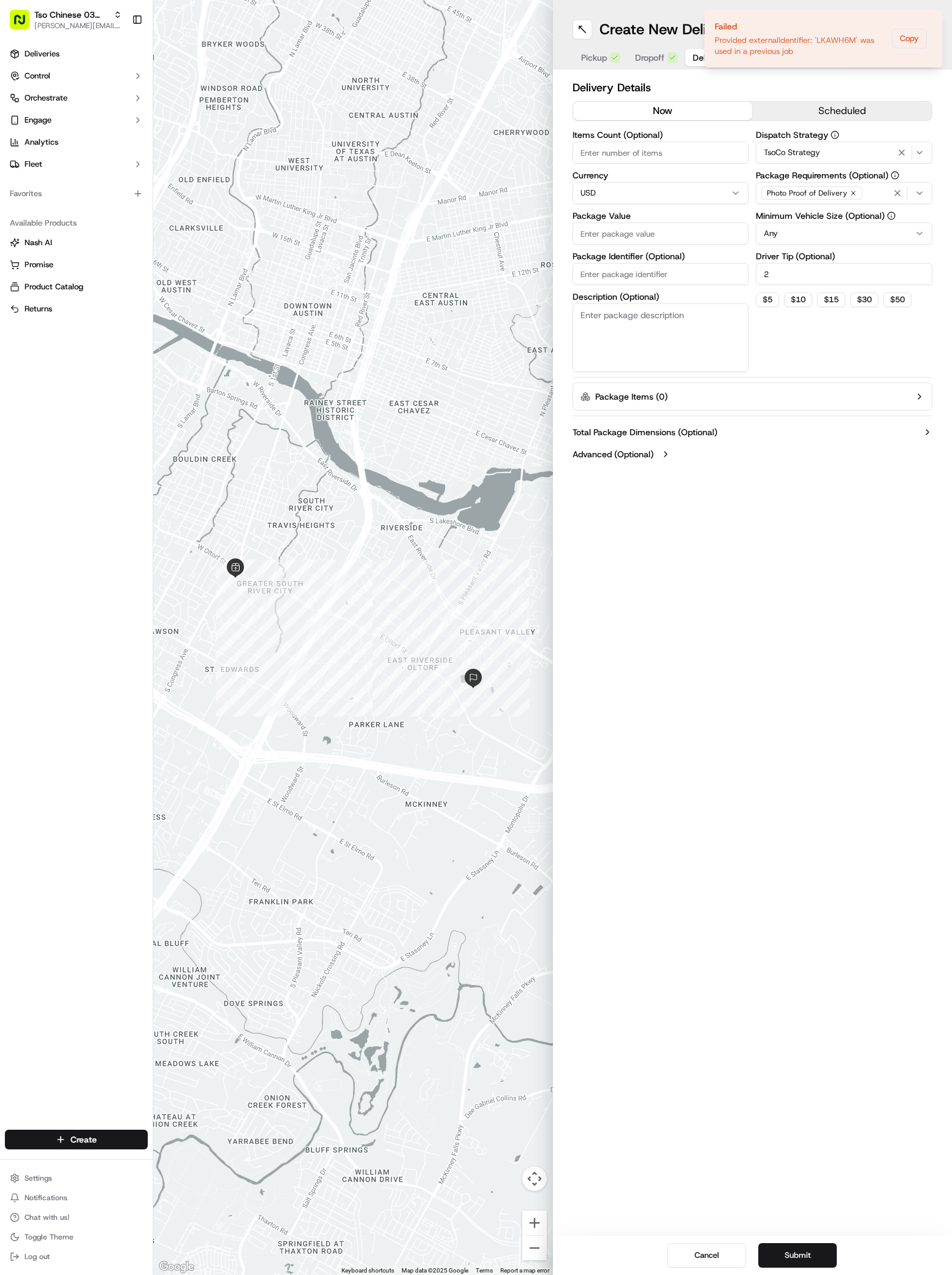
click at [653, 258] on label "Package Identifier (Optional)" at bounding box center [661, 256] width 177 height 9
click at [653, 263] on input "Package Identifier (Optional)" at bounding box center [661, 274] width 177 height 22
click at [653, 229] on input "Package Value" at bounding box center [661, 234] width 177 height 22
type input "33.45"
click at [596, 282] on input "Package Identifier (Optional)" at bounding box center [661, 274] width 177 height 22
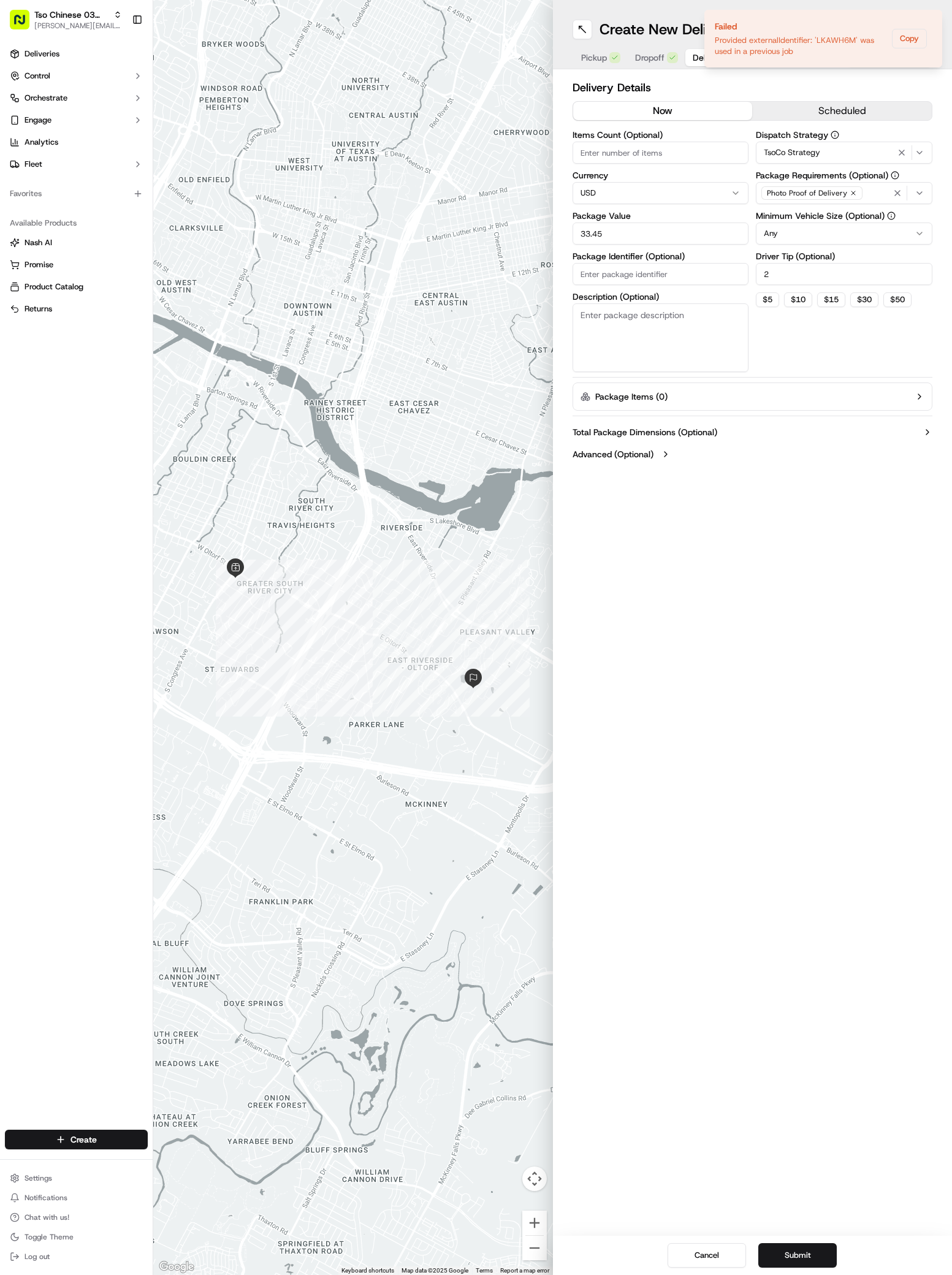
click at [596, 282] on input "Package Identifier (Optional)" at bounding box center [661, 274] width 177 height 22
paste input "2VPL8YB"
type input "2VPL8YB"
click at [790, 1238] on div "Cancel Submit" at bounding box center [752, 1255] width 400 height 39
click at [790, 1253] on button "Submit" at bounding box center [798, 1255] width 79 height 24
